Goal: Information Seeking & Learning: Learn about a topic

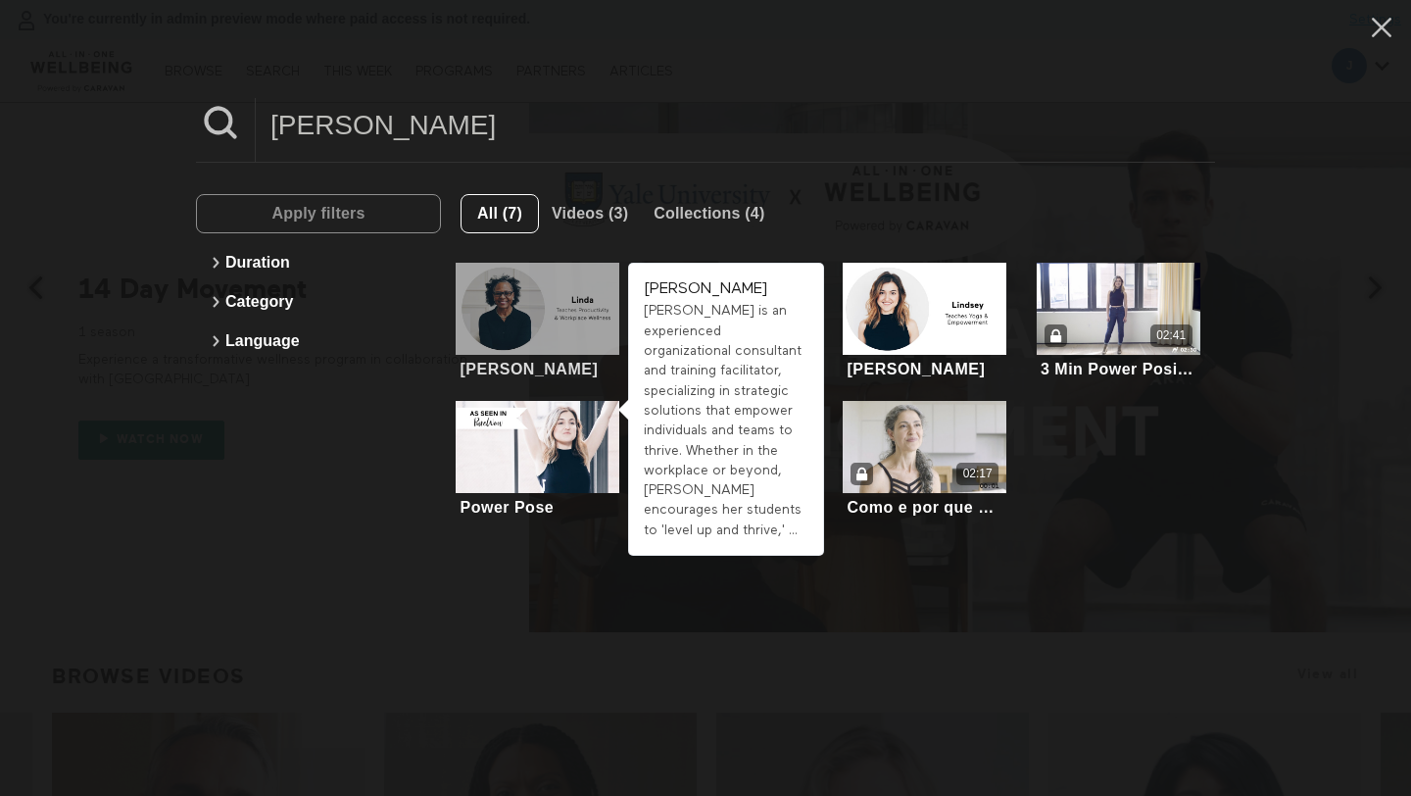
type input "[PERSON_NAME]"
click at [557, 324] on div at bounding box center [538, 309] width 164 height 92
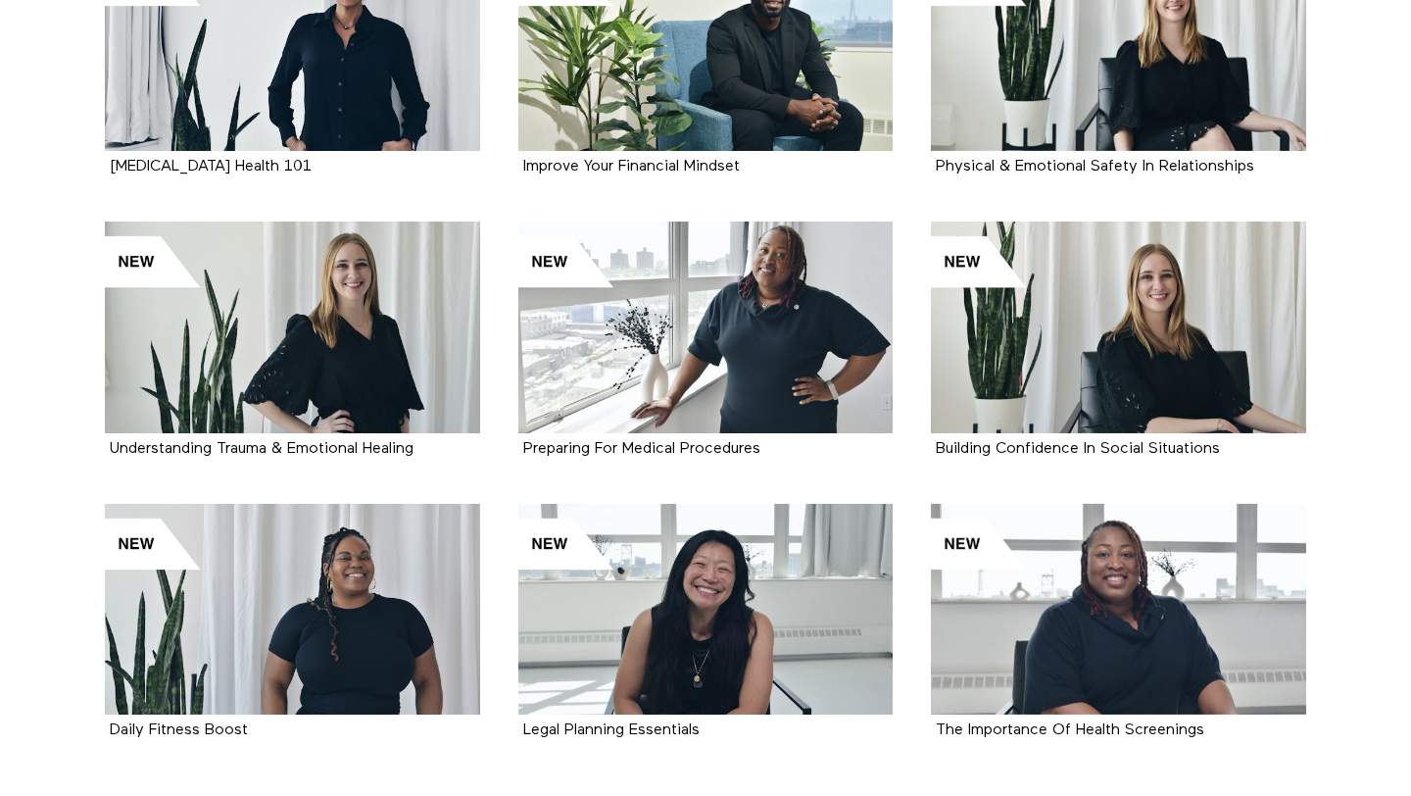
scroll to position [2145, 0]
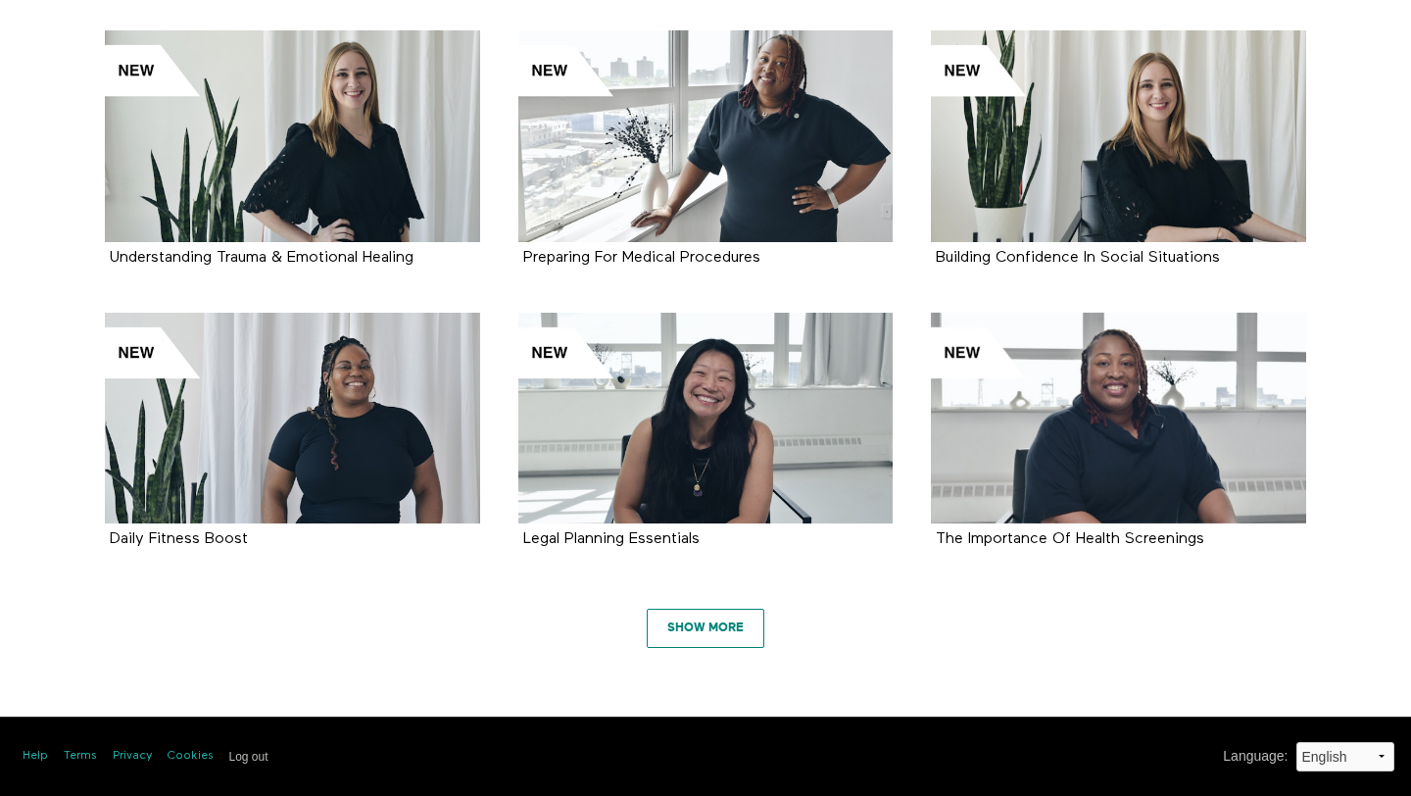
click at [675, 614] on link "Show More" at bounding box center [706, 628] width 118 height 39
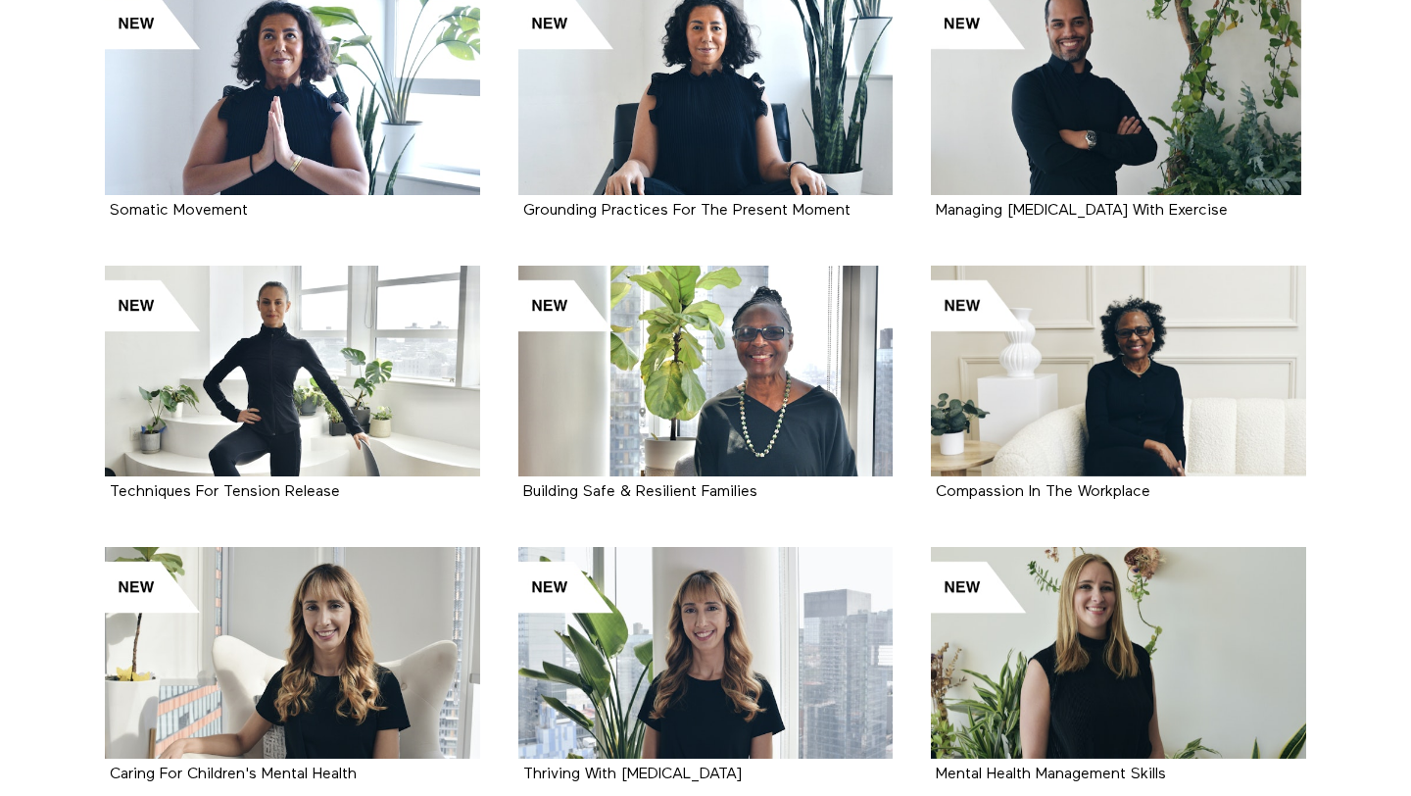
scroll to position [6652, 0]
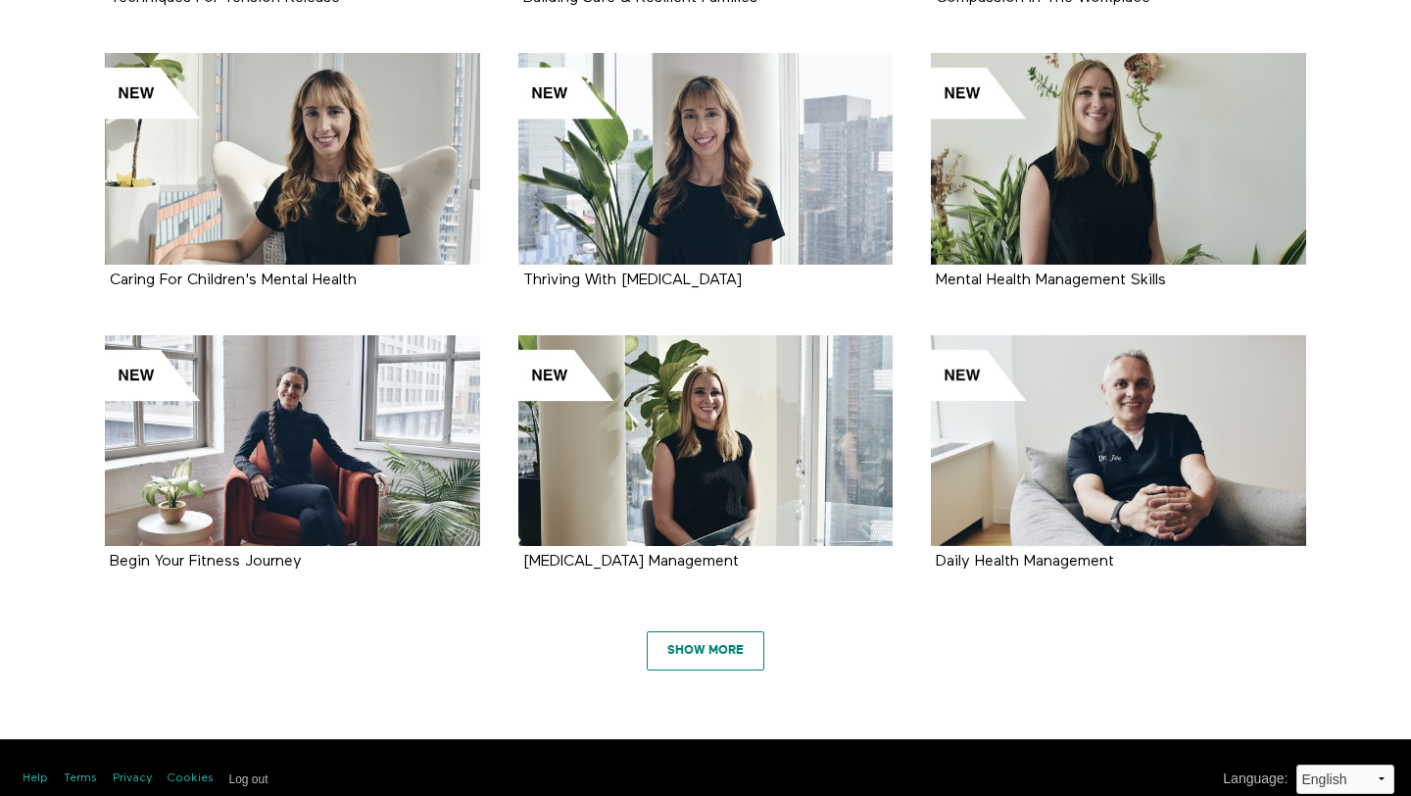
click at [698, 635] on link "Show More" at bounding box center [706, 650] width 118 height 39
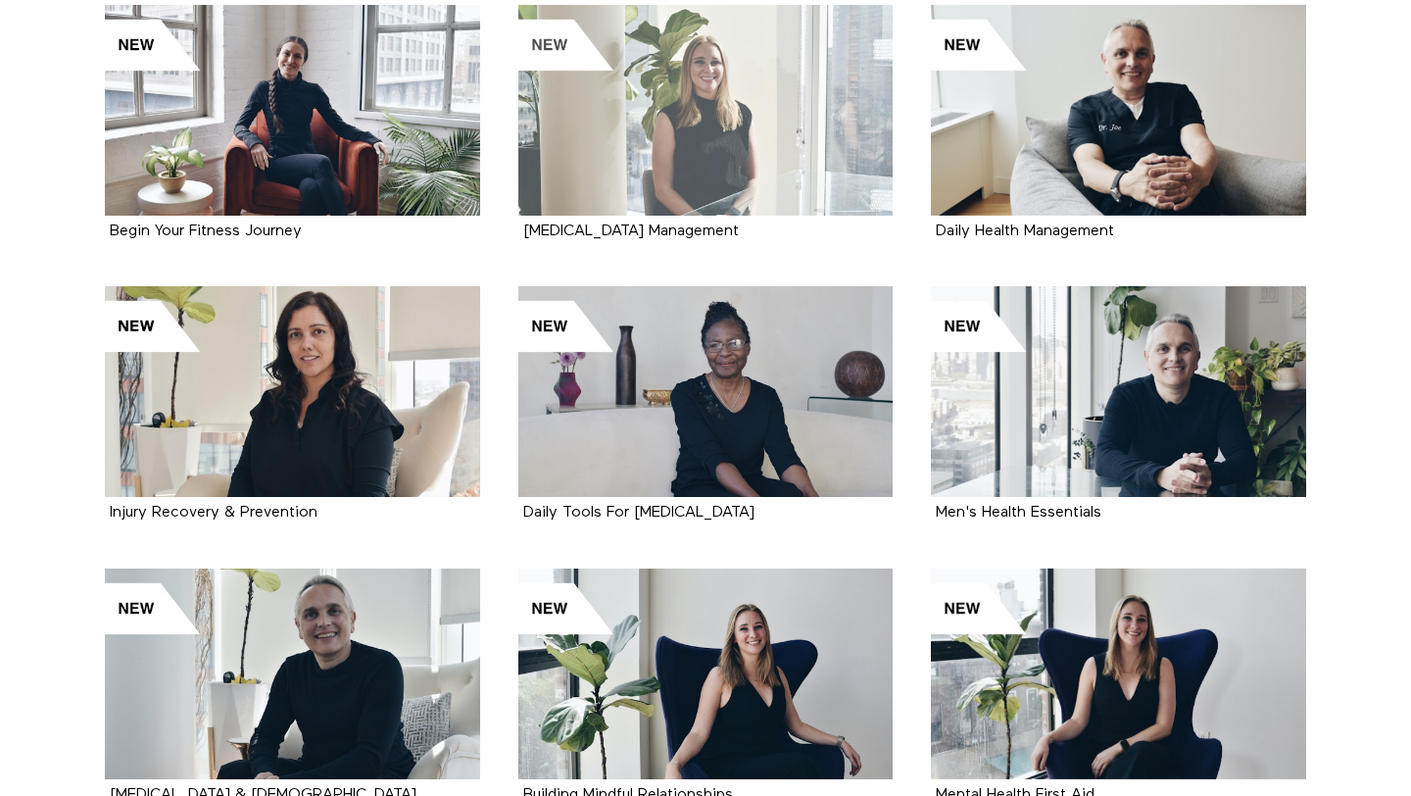
scroll to position [0, 0]
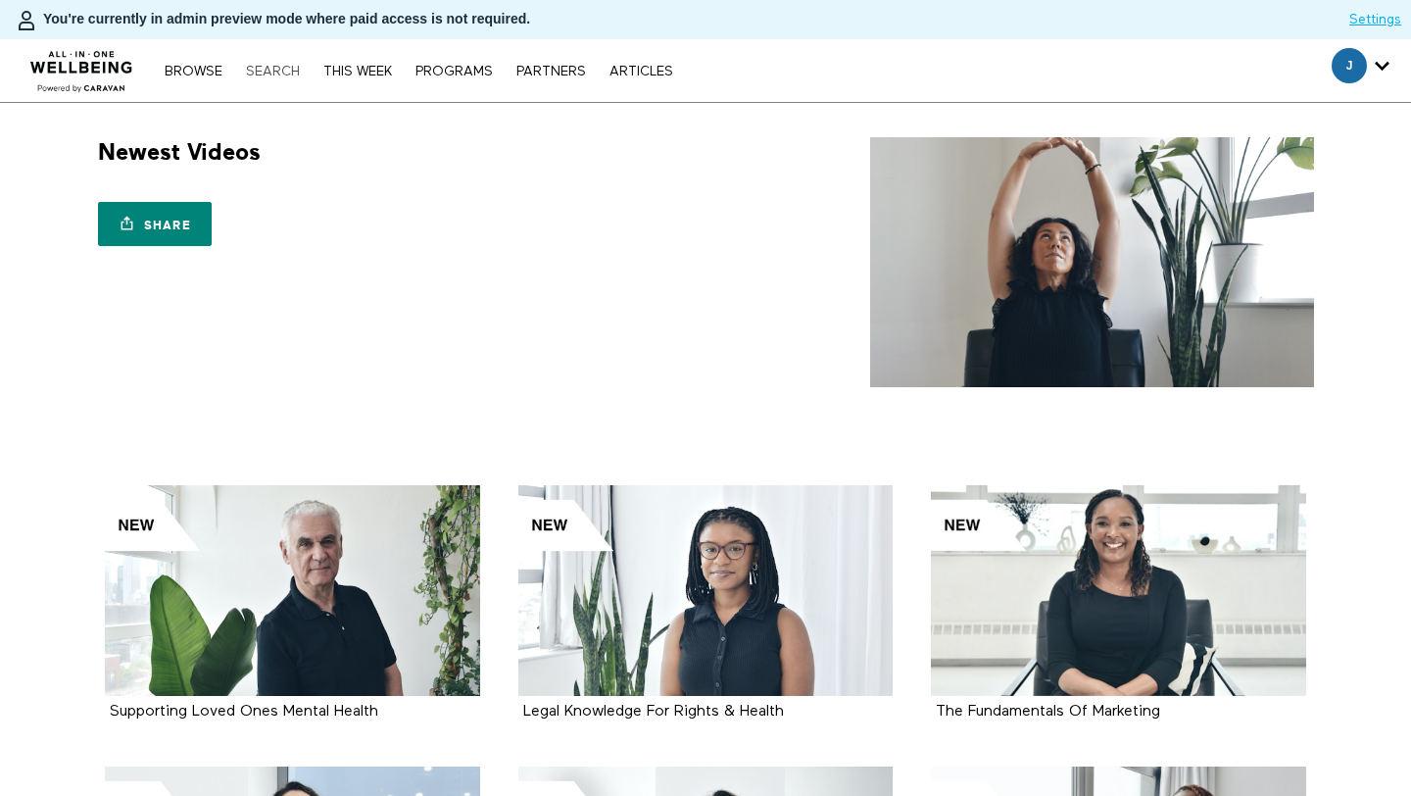
click at [259, 66] on link "Search" at bounding box center [273, 72] width 74 height 14
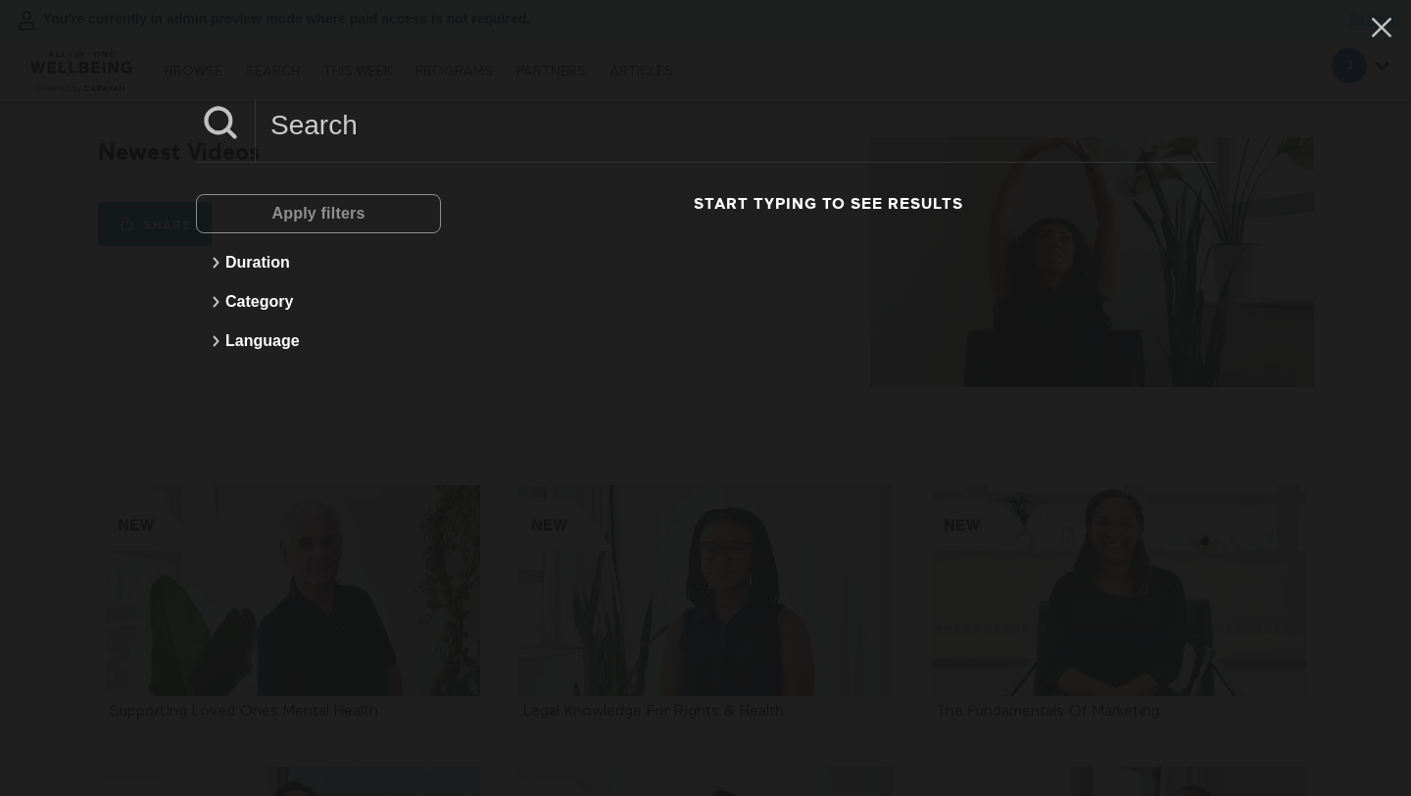
click at [391, 117] on input at bounding box center [736, 125] width 960 height 54
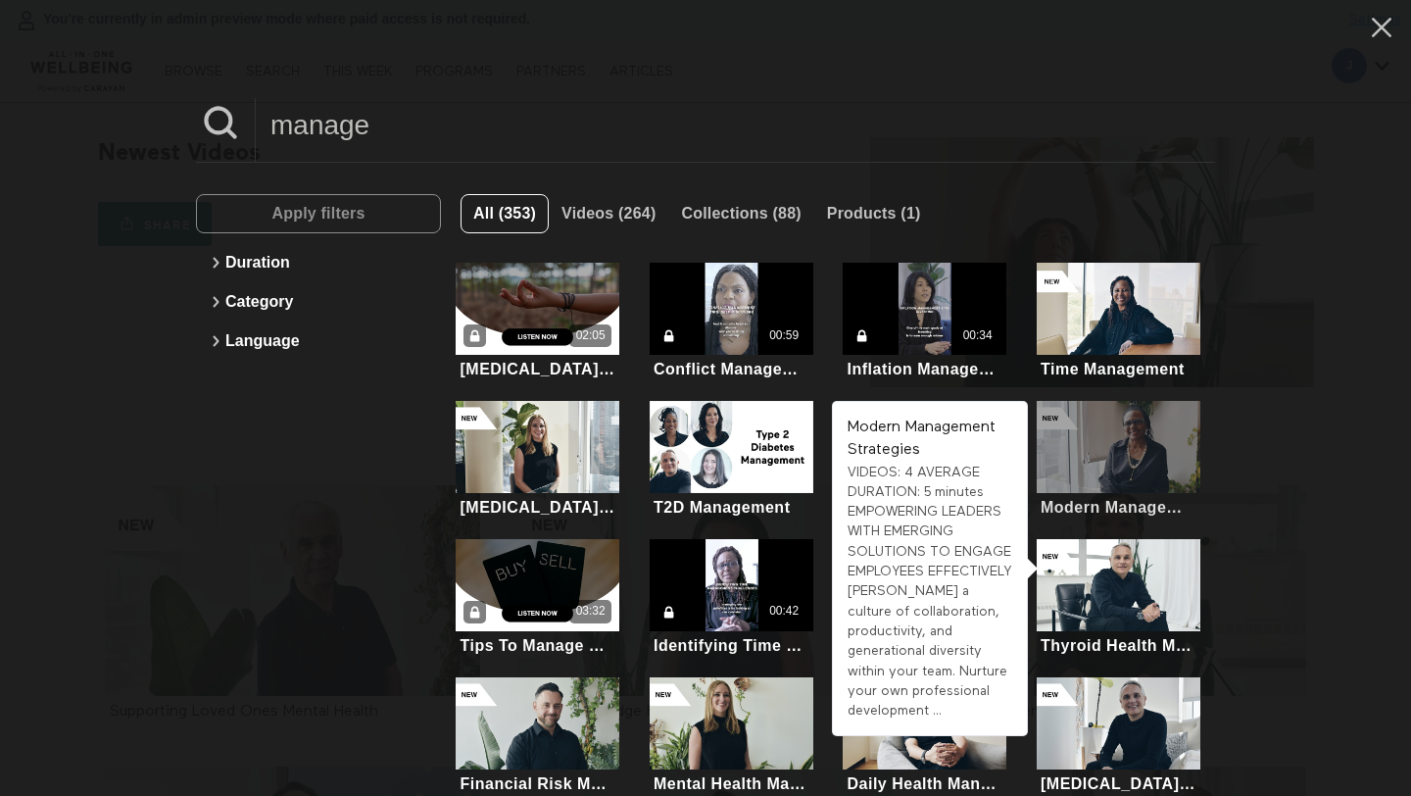
type input "manage"
click at [1135, 465] on div at bounding box center [1119, 447] width 164 height 92
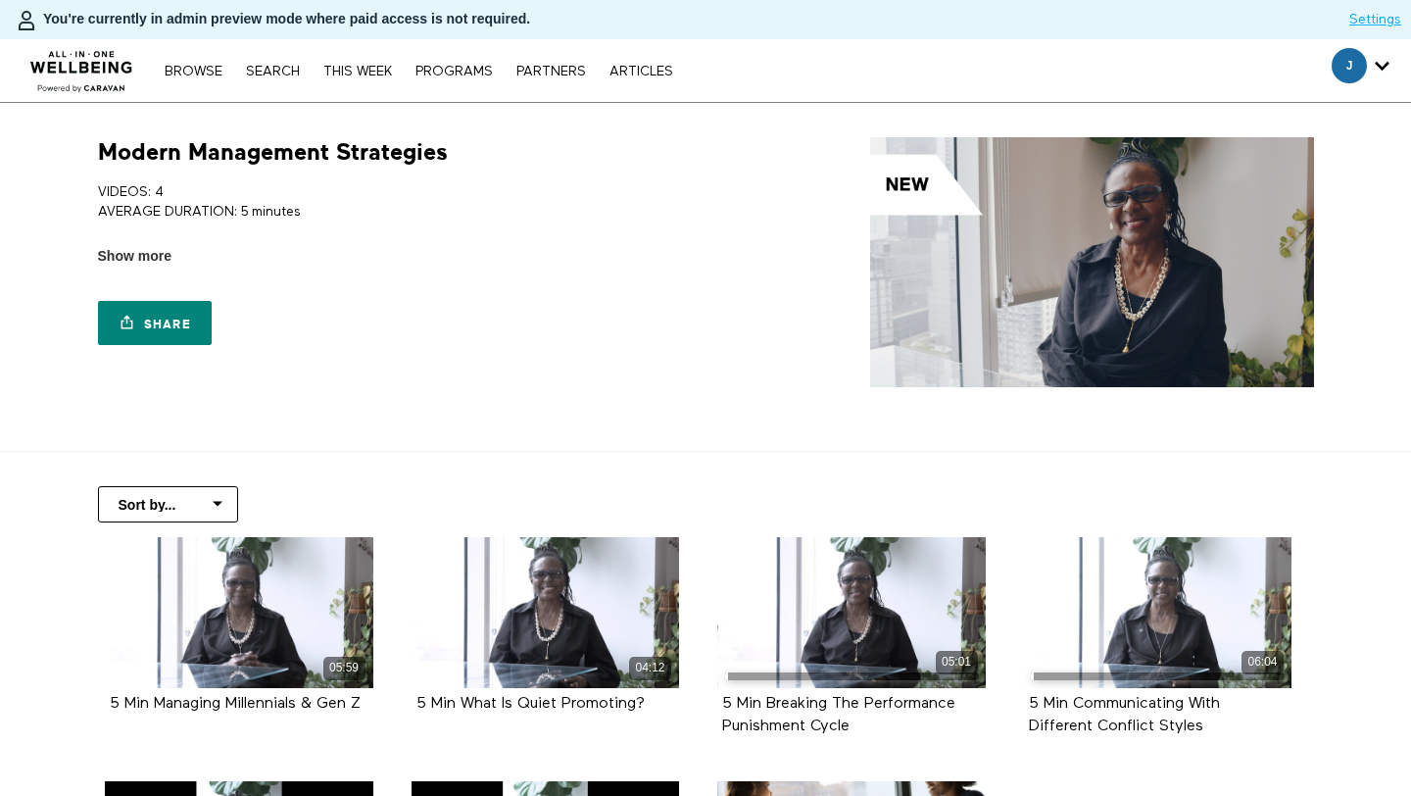
click at [225, 157] on h1 "Modern Management Strategies" at bounding box center [273, 152] width 350 height 30
copy div "Modern Management Strategies"
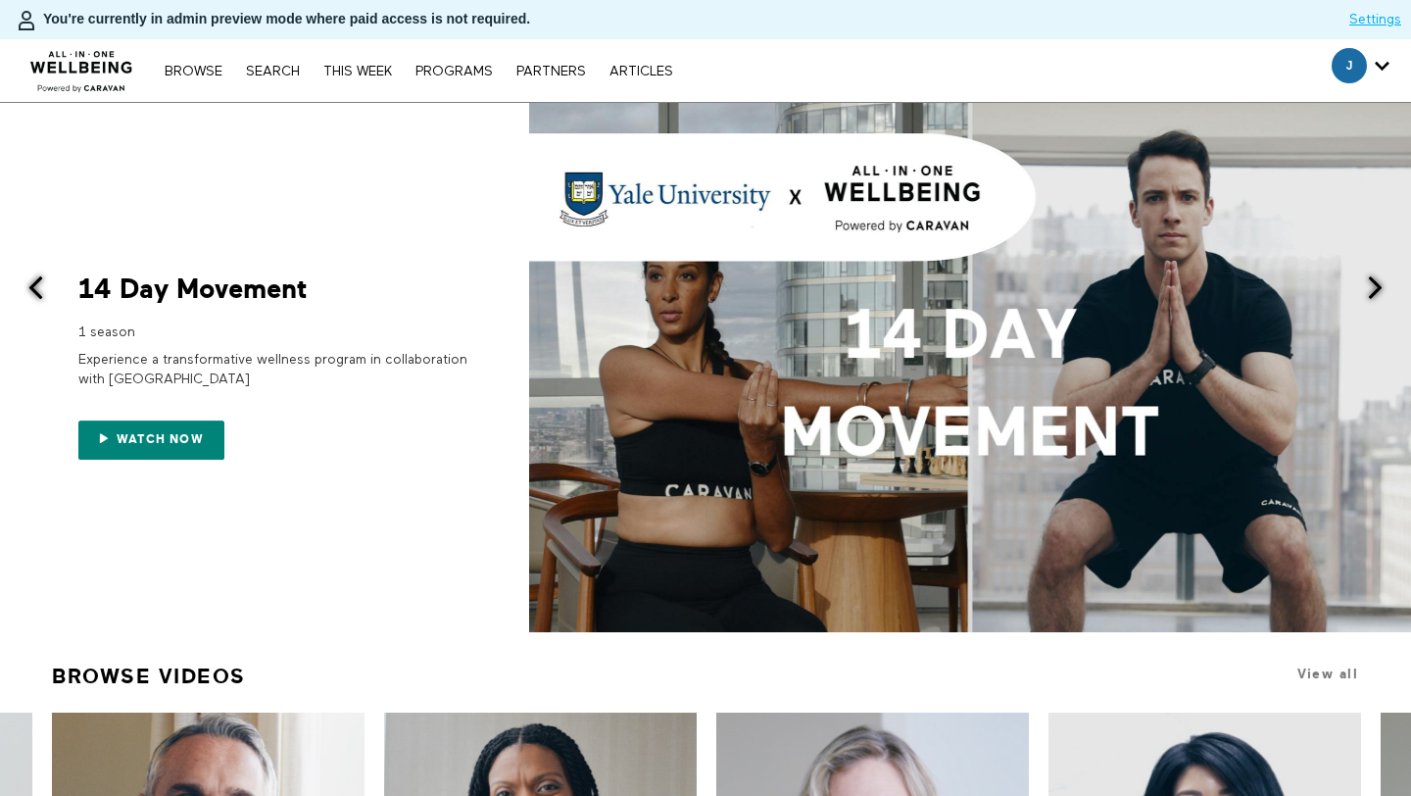
scroll to position [532, 0]
